Goal: Information Seeking & Learning: Learn about a topic

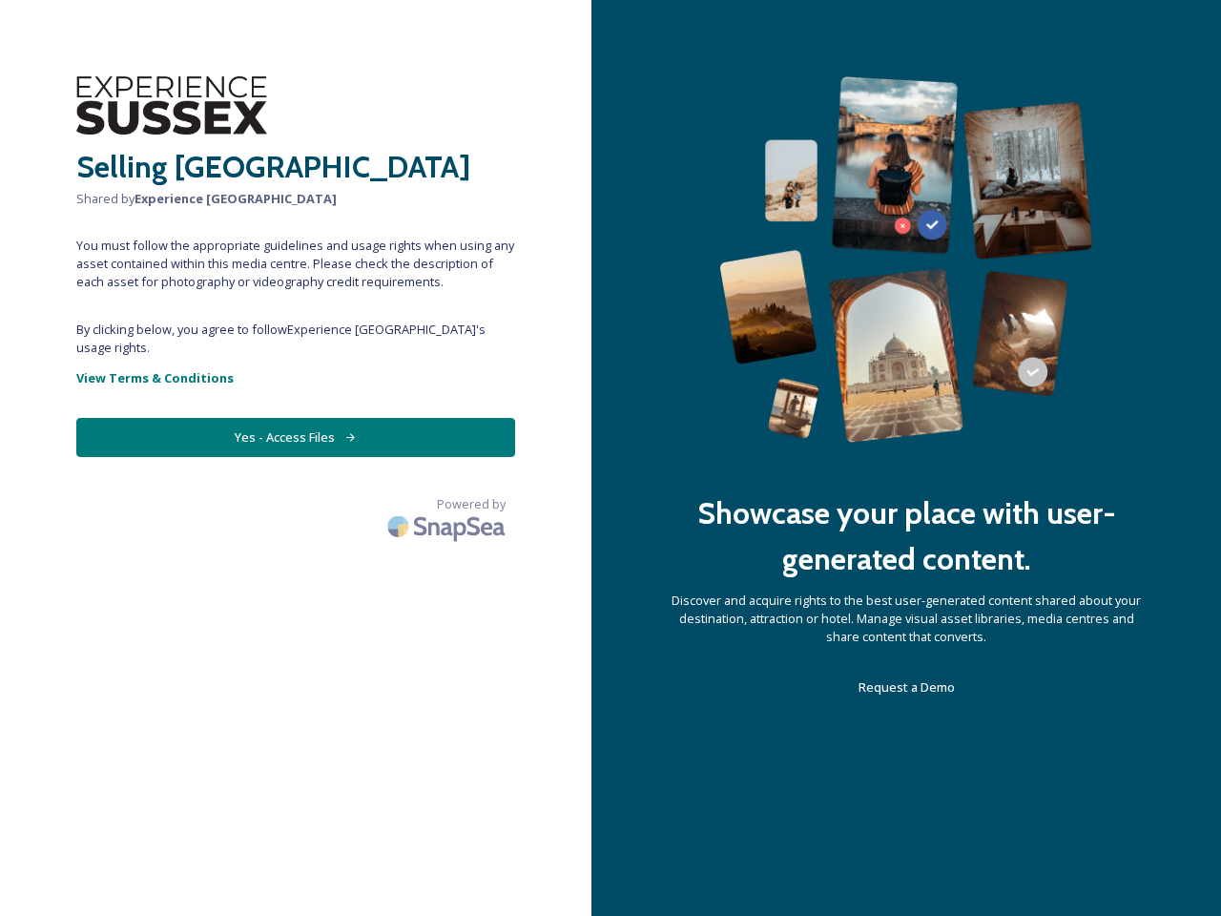
click at [611, 458] on div "Showcase your place with user-generated content. Discover and acquire rights to…" at bounding box center [906, 458] width 630 height 916
